Goal: Browse casually

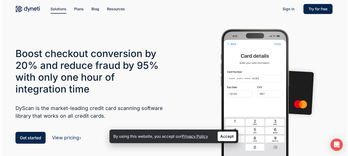
click at [148, 60] on h3 "Boost checkout conversion by 20% and reduce fraud by 95% with only one hour of …" at bounding box center [88, 71] width 147 height 47
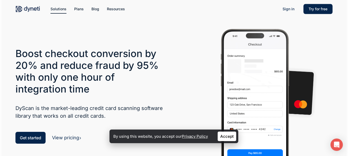
click at [148, 60] on h3 "Boost checkout conversion by 20% and reduce fraud by 95% with only one hour of …" at bounding box center [88, 71] width 147 height 47
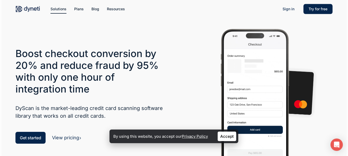
click at [148, 60] on h3 "Boost checkout conversion by 20% and reduce fraud by 95% with only one hour of …" at bounding box center [88, 71] width 147 height 47
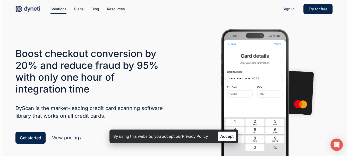
click at [147, 56] on h3 "Boost checkout conversion by 20% and reduce fraud by 95% with only one hour of …" at bounding box center [88, 71] width 147 height 47
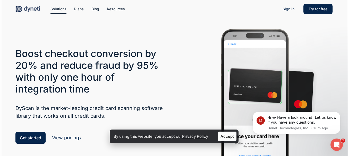
click at [144, 56] on h3 "Boost checkout conversion by 20% and reduce fraud by 95% with only one hour of …" at bounding box center [88, 71] width 147 height 47
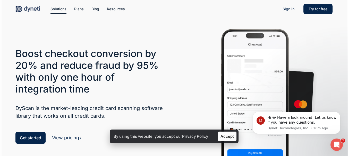
click at [144, 56] on h3 "Boost checkout conversion by 20% and reduce fraud by 95% with only one hour of …" at bounding box center [88, 71] width 147 height 47
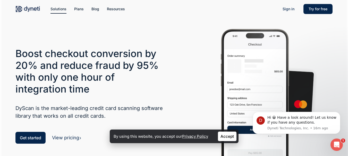
drag, startPoint x: 144, startPoint y: 56, endPoint x: 153, endPoint y: 65, distance: 11.6
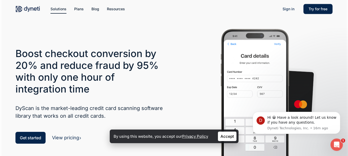
click at [157, 76] on h3 "Boost checkout conversion by 20% and reduce fraud by 95% with only one hour of …" at bounding box center [88, 71] width 147 height 47
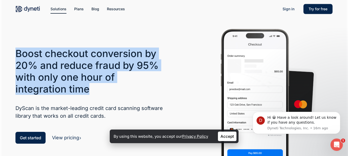
click at [155, 67] on h3 "Boost checkout conversion by 20% and reduce fraud by 95% with only one hour of …" at bounding box center [88, 71] width 147 height 47
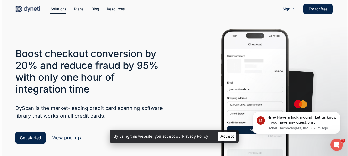
click at [73, 57] on h3 "Boost checkout conversion by 20% and reduce fraud by 95% with only one hour of …" at bounding box center [88, 71] width 147 height 47
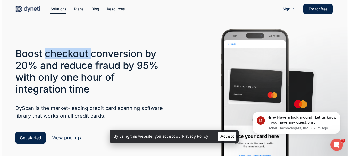
click at [73, 57] on h3 "Boost checkout conversion by 20% and reduce fraud by 95% with only one hour of …" at bounding box center [88, 71] width 147 height 47
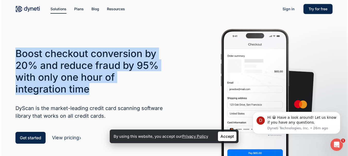
drag, startPoint x: 73, startPoint y: 57, endPoint x: 83, endPoint y: 75, distance: 20.2
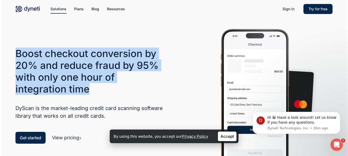
click at [83, 80] on h3 "Boost checkout conversion by 20% and reduce fraud by 95% with only one hour of …" at bounding box center [88, 71] width 147 height 47
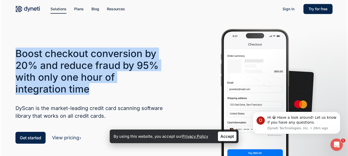
copy div "Boost checkout conversion by 20% and reduce fraud by 95% with only one hour of …"
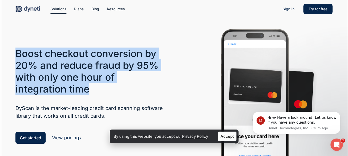
click at [77, 72] on h3 "Boost checkout conversion by 20% and reduce fraud by 95% with only one hour of …" at bounding box center [88, 71] width 147 height 47
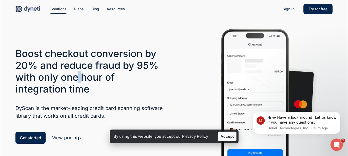
click at [76, 79] on h3 "Boost checkout conversion by 20% and reduce fraud by 95% with only one hour of …" at bounding box center [88, 71] width 147 height 47
click at [75, 65] on h3 "Boost checkout conversion by 20% and reduce fraud by 95% with only one hour of …" at bounding box center [88, 71] width 147 height 47
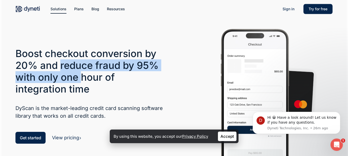
copy h3 "reduce fraud by 95% with only one"
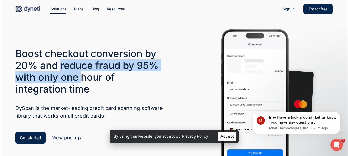
drag, startPoint x: 75, startPoint y: 65, endPoint x: 76, endPoint y: 74, distance: 9.3
click at [77, 79] on h3 "Boost checkout conversion by 20% and reduce fraud by 95% with only one hour of …" at bounding box center [88, 71] width 147 height 47
click at [77, 69] on h3 "Boost checkout conversion by 20% and reduce fraud by 95% with only one hour of …" at bounding box center [88, 71] width 147 height 47
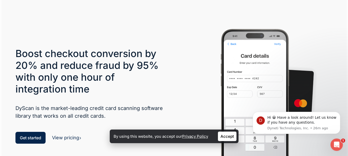
scroll to position [154, 0]
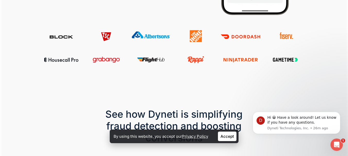
drag, startPoint x: 159, startPoint y: 100, endPoint x: 160, endPoint y: 103, distance: 3.0
click at [159, 101] on div at bounding box center [173, 113] width 317 height 61
click at [160, 103] on div at bounding box center [173, 113] width 317 height 61
drag, startPoint x: 160, startPoint y: 103, endPoint x: 167, endPoint y: 114, distance: 13.2
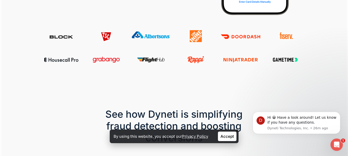
click at [167, 113] on div "See how Dyneti is simplifying fraud detection and boosting conversions" at bounding box center [173, 113] width 317 height 61
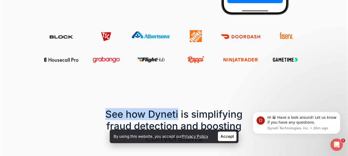
click at [170, 115] on h3 "See how Dyneti is simplifying fraud detection and boosting conversions" at bounding box center [173, 126] width 155 height 36
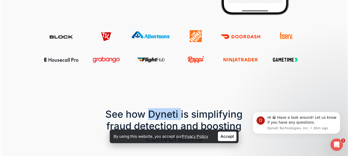
click at [170, 115] on h3 "See how Dyneti is simplifying fraud detection and boosting conversions" at bounding box center [173, 126] width 155 height 36
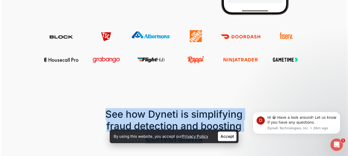
drag, startPoint x: 170, startPoint y: 115, endPoint x: 176, endPoint y: 125, distance: 11.8
click at [176, 125] on h3 "See how Dyneti is simplifying fraud detection and boosting conversions" at bounding box center [173, 126] width 155 height 36
drag, startPoint x: 178, startPoint y: 114, endPoint x: 174, endPoint y: 130, distance: 16.9
click at [178, 114] on h3 "See how Dyneti is simplifying fraud detection and boosting conversions" at bounding box center [173, 126] width 155 height 36
click at [182, 107] on div at bounding box center [173, 113] width 317 height 61
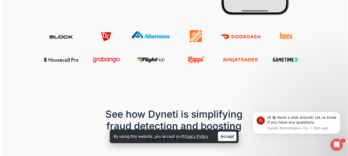
click at [182, 107] on div at bounding box center [173, 113] width 317 height 61
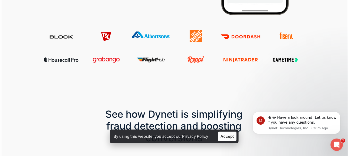
click at [182, 107] on div at bounding box center [173, 113] width 317 height 61
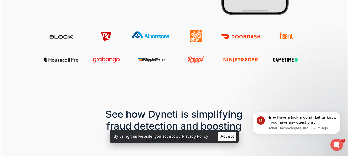
click at [182, 107] on div at bounding box center [173, 113] width 317 height 61
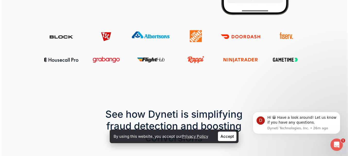
click at [184, 101] on div at bounding box center [173, 113] width 317 height 61
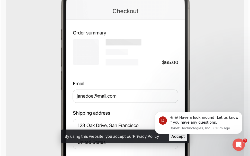
scroll to position [2000, 0]
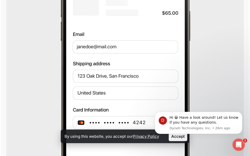
click at [25, 76] on div at bounding box center [125, 65] width 228 height 271
drag, startPoint x: 28, startPoint y: 73, endPoint x: 24, endPoint y: 68, distance: 6.4
click at [28, 73] on div at bounding box center [125, 65] width 228 height 271
click at [25, 70] on div at bounding box center [125, 65] width 228 height 271
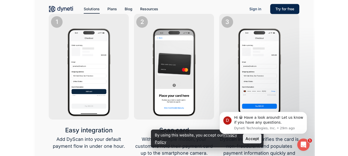
scroll to position [0, 0]
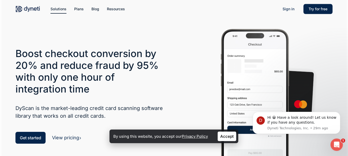
click at [126, 63] on h3 "Boost checkout conversion by 20% and reduce fraud by 95% with only one hour of …" at bounding box center [88, 71] width 147 height 47
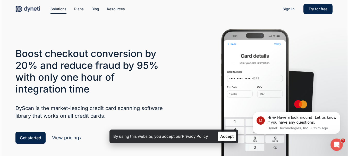
click at [126, 63] on h3 "Boost checkout conversion by 20% and reduce fraud by 95% with only one hour of …" at bounding box center [88, 71] width 147 height 47
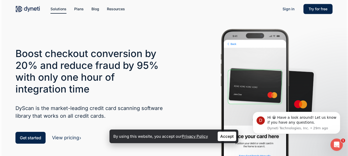
click at [126, 63] on h3 "Boost checkout conversion by 20% and reduce fraud by 95% with only one hour of …" at bounding box center [88, 71] width 147 height 47
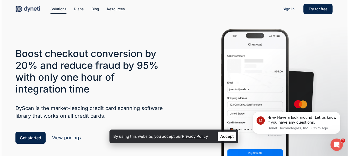
click at [154, 66] on h3 "Boost checkout conversion by 20% and reduce fraud by 95% with only one hour of …" at bounding box center [88, 71] width 147 height 47
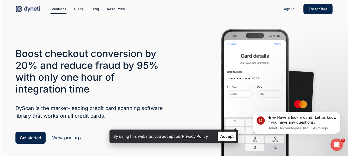
click at [112, 69] on h3 "Boost checkout conversion by 20% and reduce fraud by 95% with only one hour of …" at bounding box center [88, 71] width 147 height 47
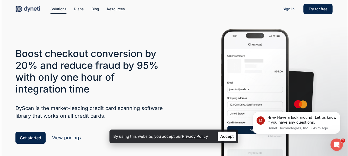
click at [112, 69] on h3 "Boost checkout conversion by 20% and reduce fraud by 95% with only one hour of …" at bounding box center [88, 71] width 147 height 47
